Goal: Information Seeking & Learning: Learn about a topic

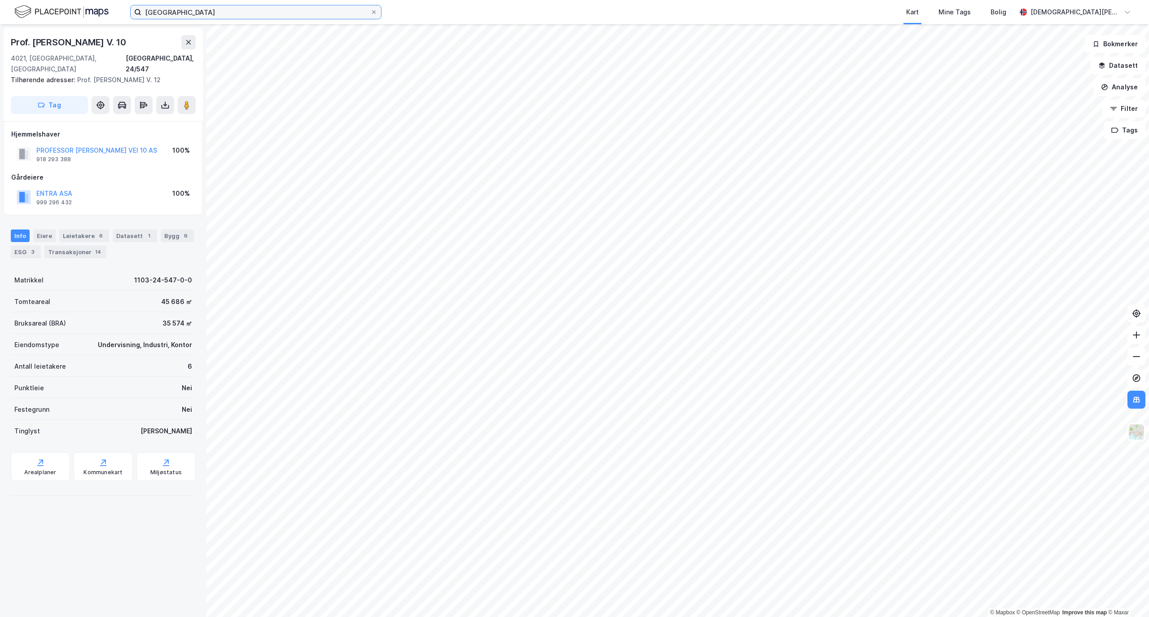
click at [216, 13] on input "[GEOGRAPHIC_DATA]" at bounding box center [255, 11] width 229 height 13
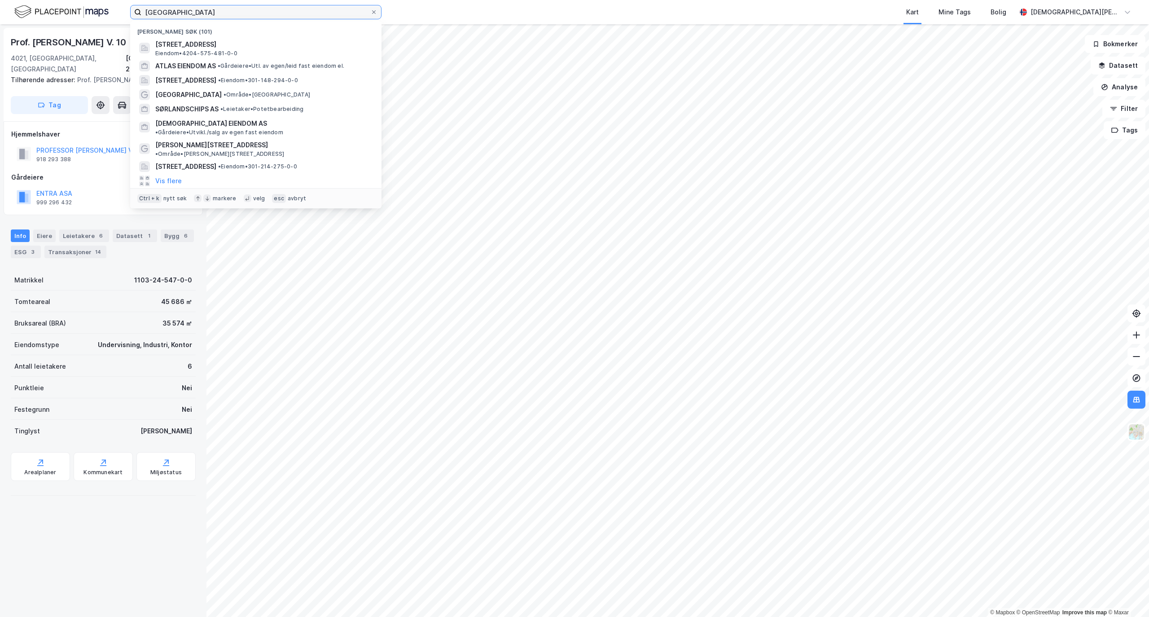
click at [219, 11] on input "[GEOGRAPHIC_DATA]" at bounding box center [255, 11] width 229 height 13
paste input "Grønland 55"
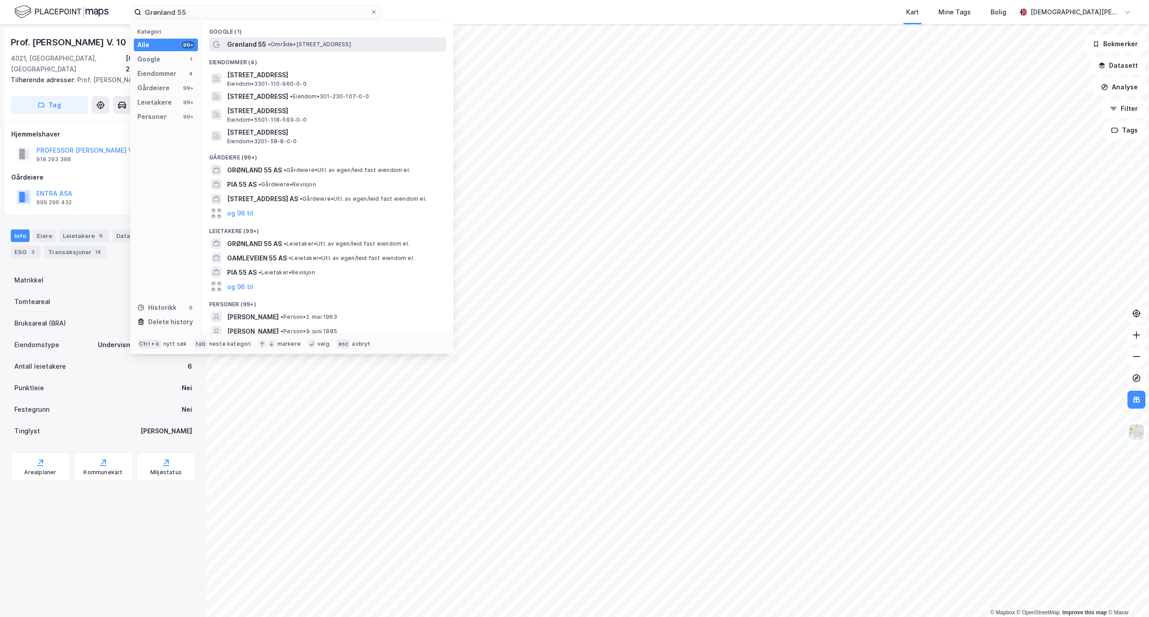
click at [241, 40] on span "Grønland 55" at bounding box center [246, 44] width 39 height 11
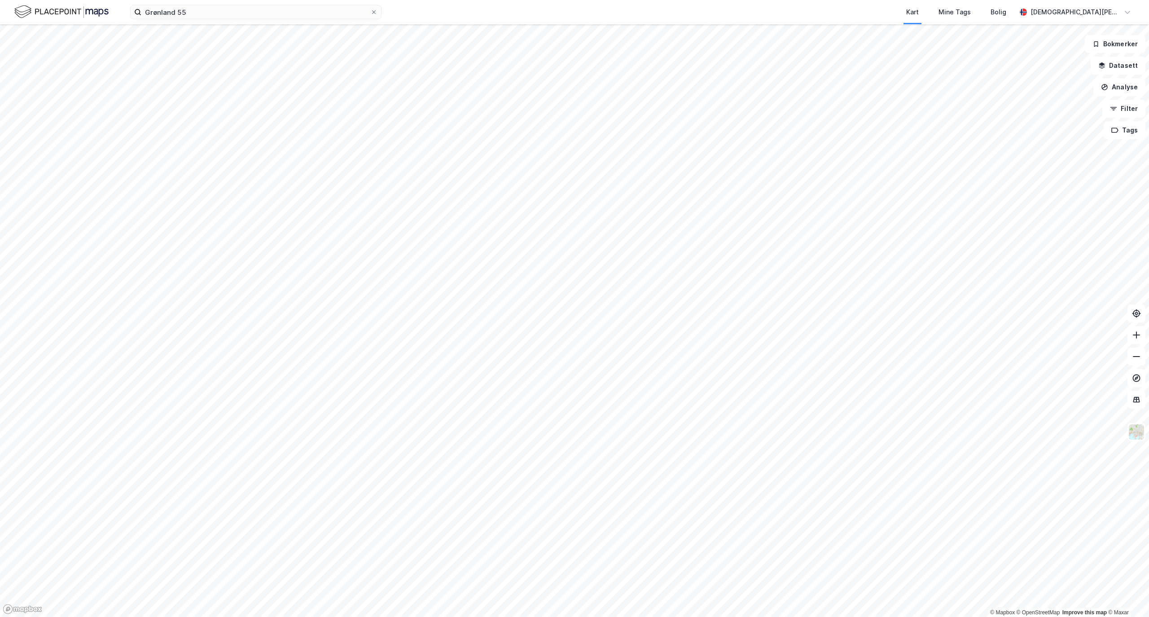
click at [303, 22] on div "Grønland 55 Kart Mine Tags Bolig [PERSON_NAME]" at bounding box center [574, 12] width 1149 height 24
click at [298, 15] on input "Grønland 55" at bounding box center [255, 11] width 229 height 13
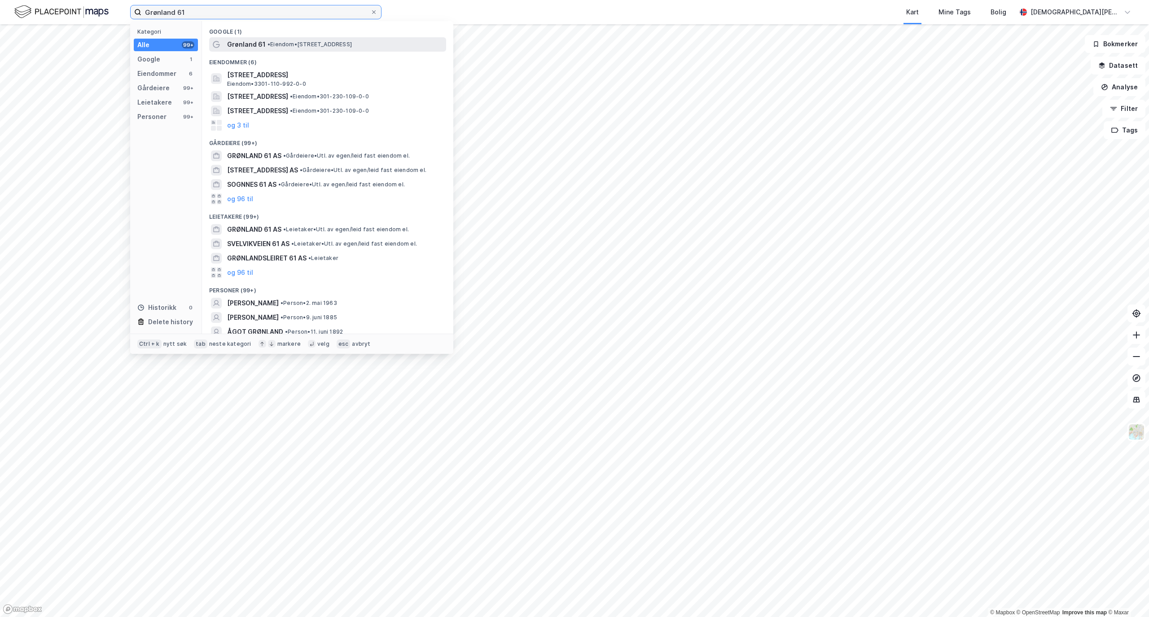
type input "Grønland 61"
click at [320, 46] on span "• Eiendom • [STREET_ADDRESS]" at bounding box center [310, 44] width 84 height 7
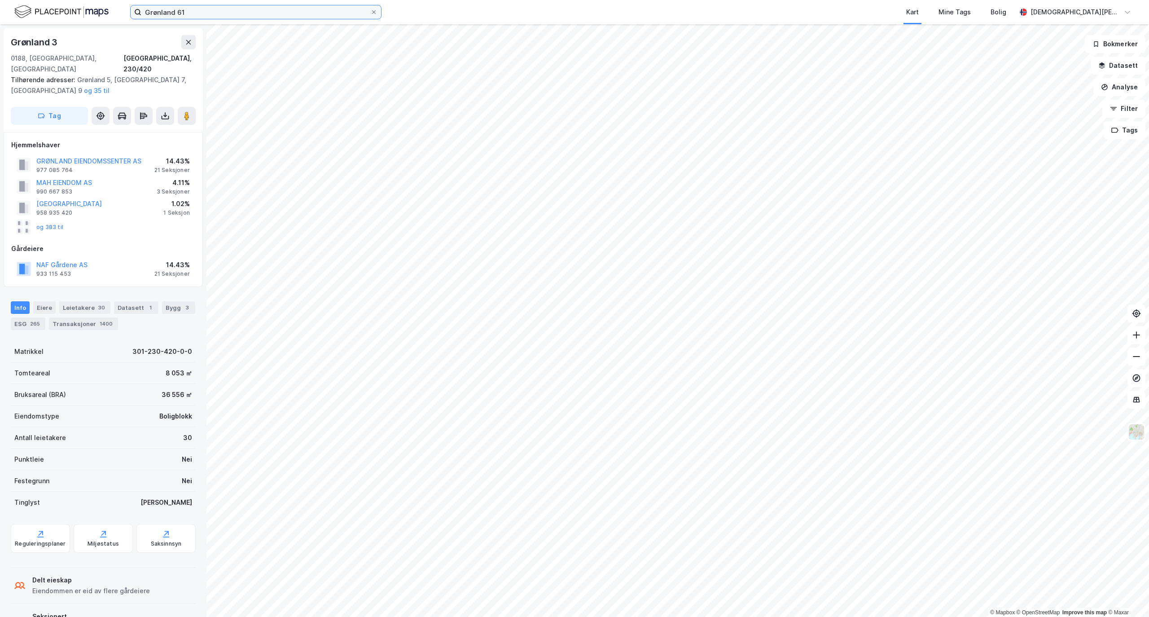
click at [195, 8] on input "Grønland 61" at bounding box center [255, 11] width 229 height 13
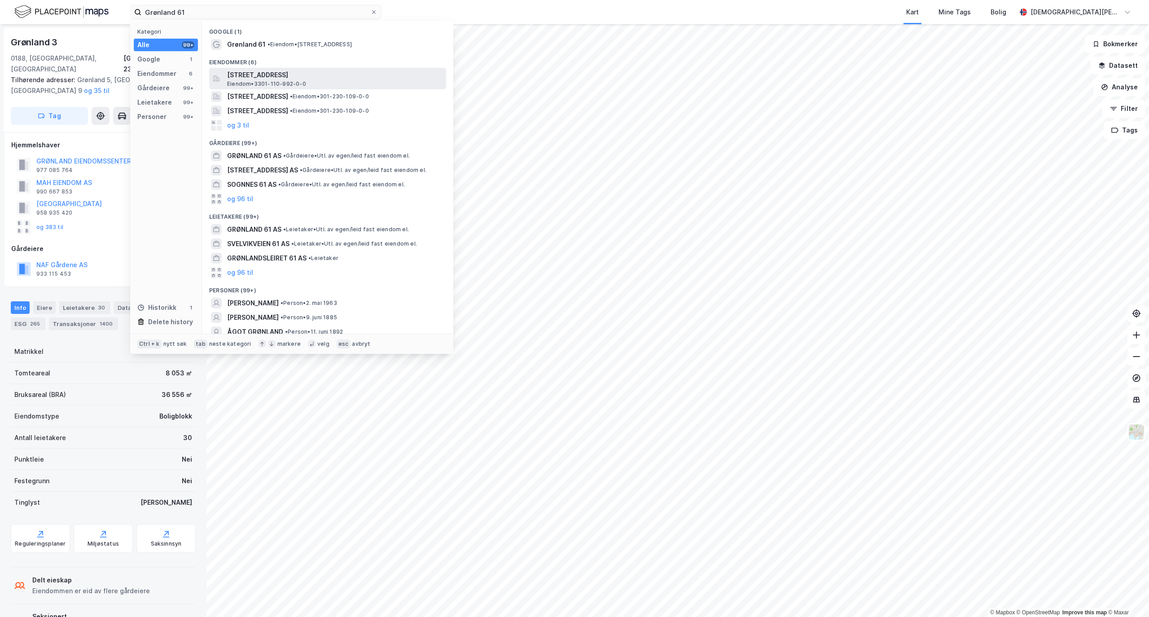
click at [313, 70] on span "[STREET_ADDRESS]" at bounding box center [334, 75] width 215 height 11
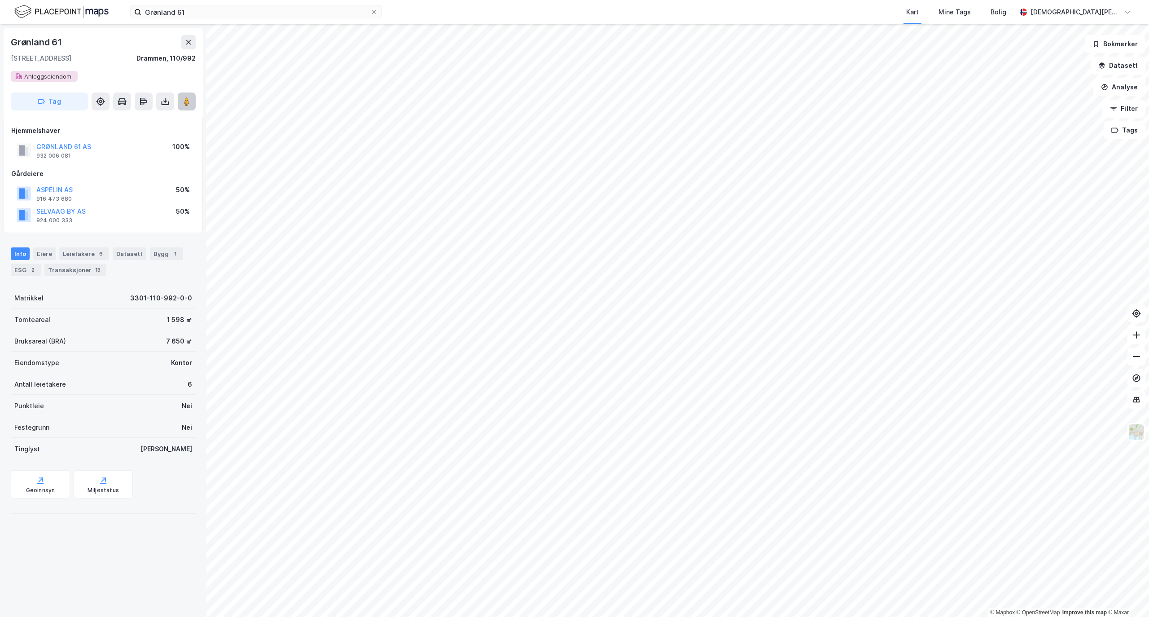
click at [186, 109] on button at bounding box center [187, 101] width 18 height 18
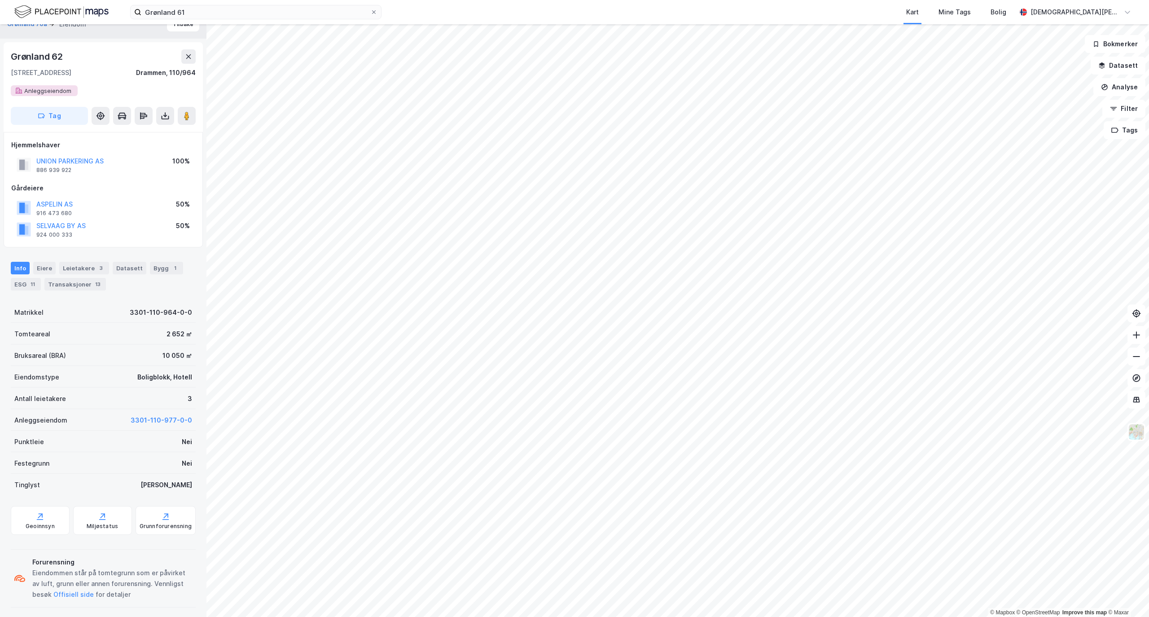
scroll to position [19, 0]
